Goal: Task Accomplishment & Management: Manage account settings

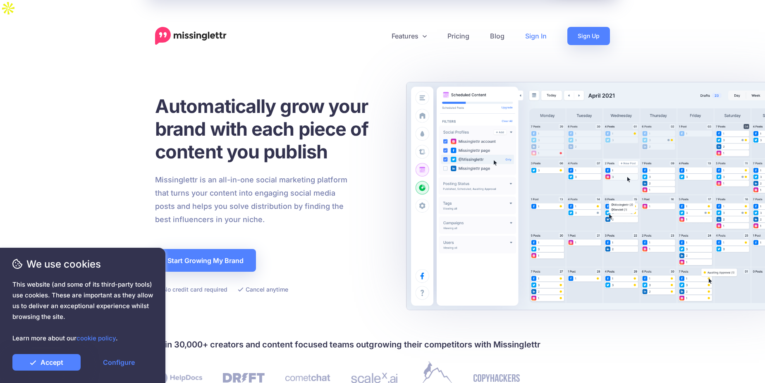
click at [543, 27] on link "Sign In" at bounding box center [536, 36] width 42 height 18
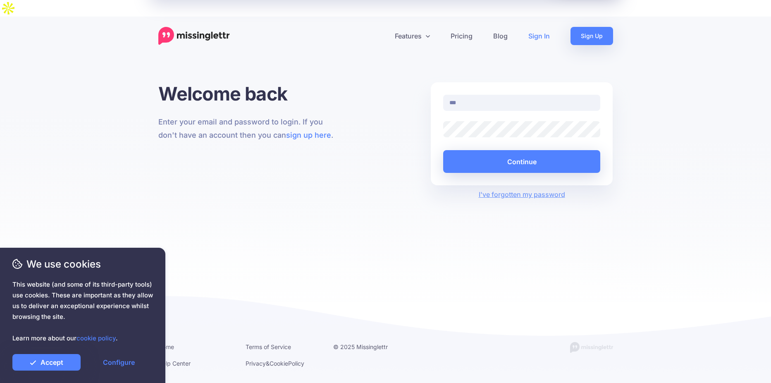
type input "**********"
click at [443, 150] on button "Continue" at bounding box center [522, 161] width 158 height 23
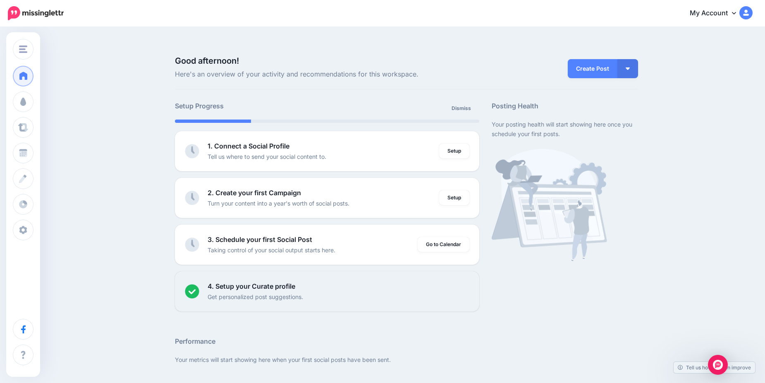
click at [729, 13] on link "My Account" at bounding box center [716, 13] width 71 height 20
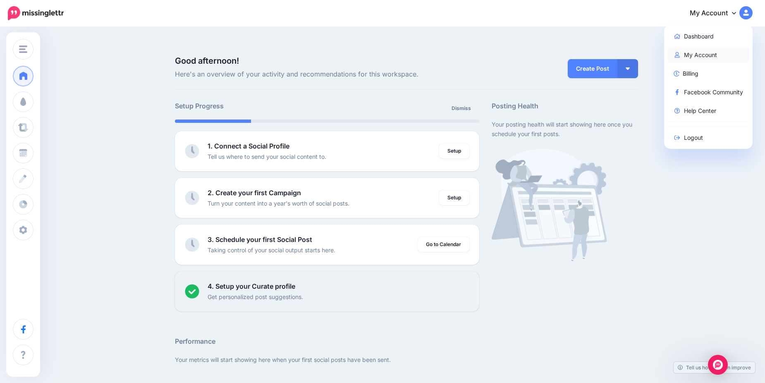
click at [703, 53] on link "My Account" at bounding box center [708, 55] width 82 height 16
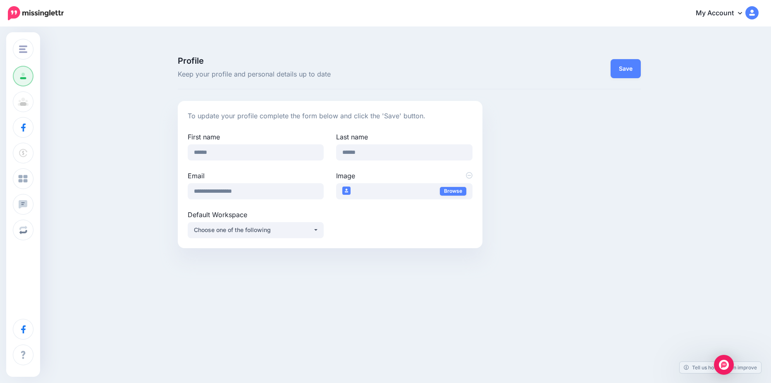
click at [727, 12] on link "My Account" at bounding box center [722, 13] width 71 height 20
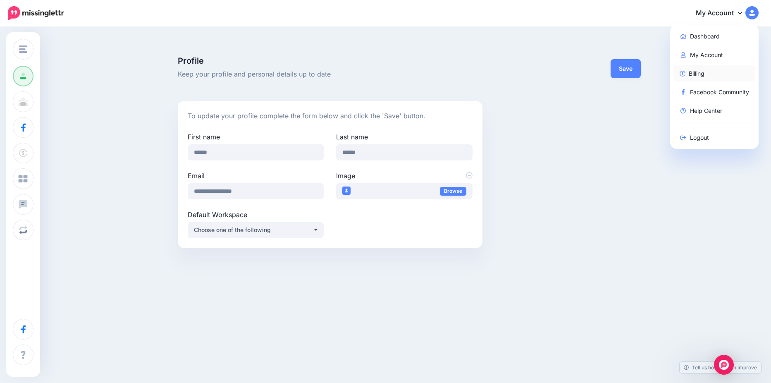
click at [679, 78] on link "Billing" at bounding box center [714, 73] width 82 height 16
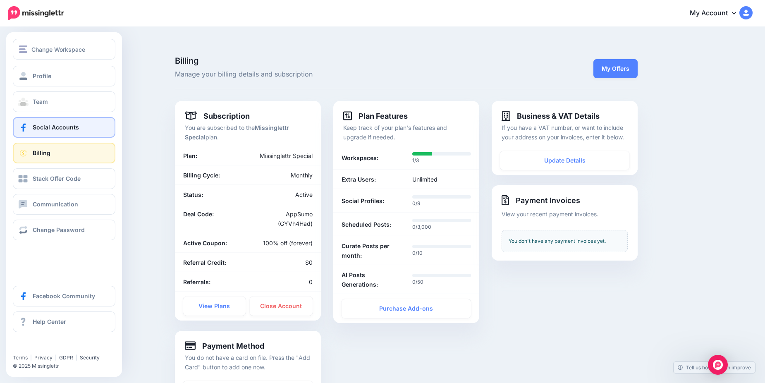
click at [38, 129] on span "Social Accounts" at bounding box center [56, 127] width 46 height 7
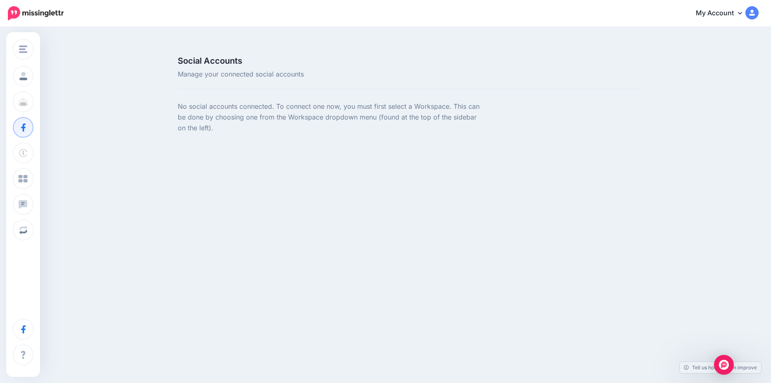
click at [52, 13] on img at bounding box center [36, 13] width 56 height 14
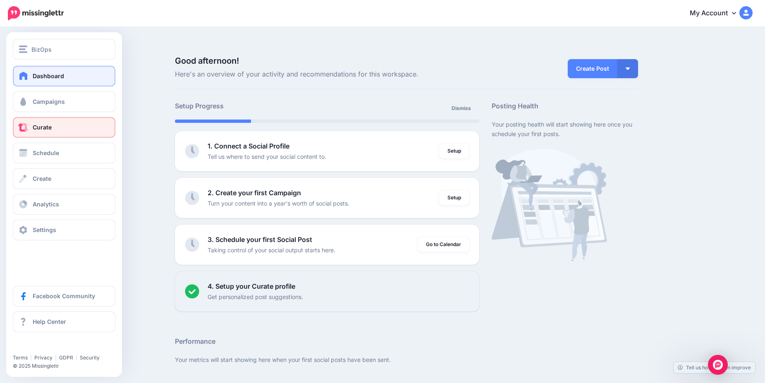
click at [35, 122] on link "Curate" at bounding box center [64, 127] width 103 height 21
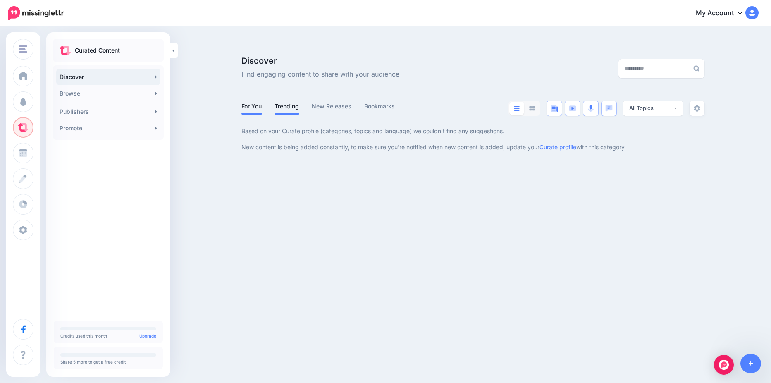
click at [298, 101] on link "Trending" at bounding box center [286, 106] width 25 height 10
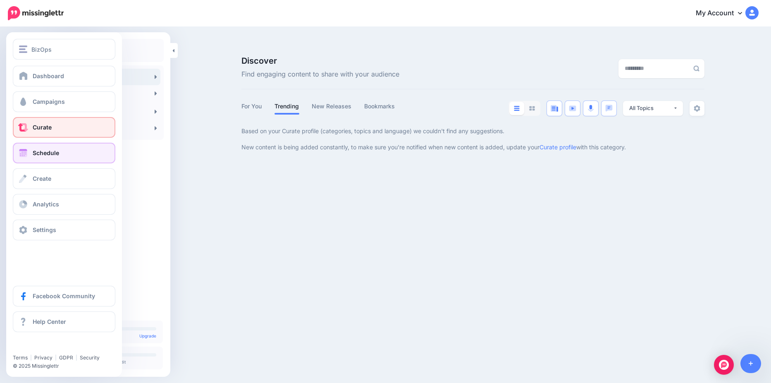
click at [22, 152] on span at bounding box center [23, 153] width 11 height 8
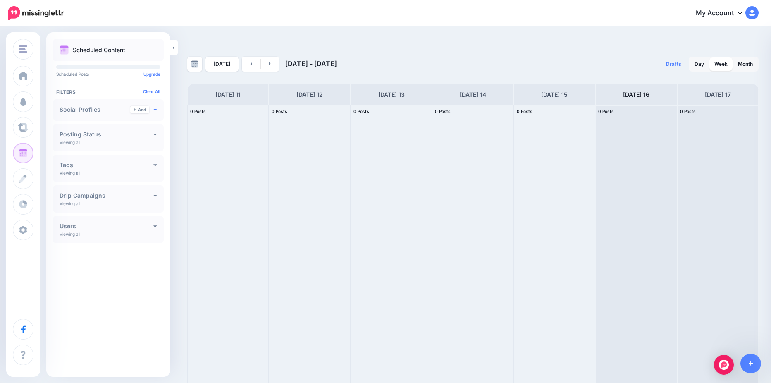
click at [154, 109] on icon at bounding box center [155, 110] width 3 height 2
click at [76, 118] on p "Viewing all" at bounding box center [70, 117] width 21 height 5
click at [90, 107] on h4 "Social Profiles" at bounding box center [107, 110] width 94 height 6
click at [140, 110] on link "Add" at bounding box center [139, 109] width 19 height 7
